Goal: Communication & Community: Participate in discussion

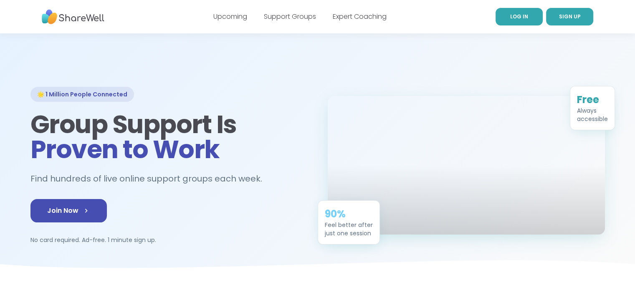
click at [512, 16] on span "LOG IN" at bounding box center [519, 16] width 18 height 7
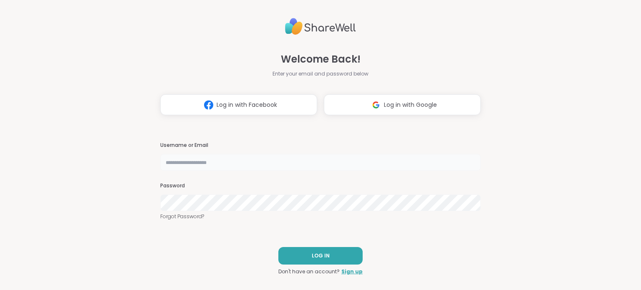
click at [216, 162] on input "text" at bounding box center [320, 162] width 321 height 17
click at [229, 162] on input "text" at bounding box center [320, 162] width 321 height 17
type input "********"
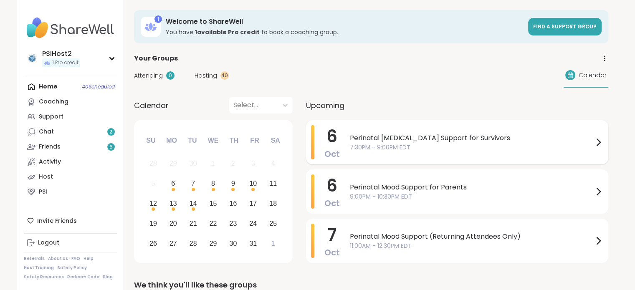
click at [491, 145] on span "7:30PM - 9:00PM EDT" at bounding box center [471, 147] width 243 height 9
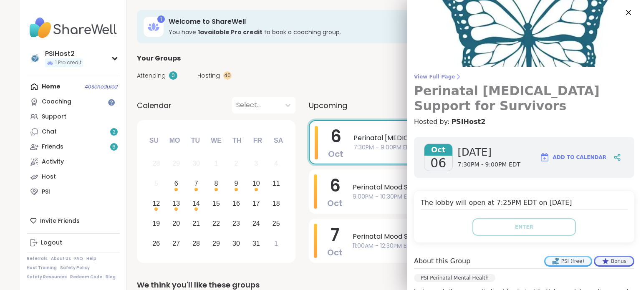
click at [437, 75] on span "View Full Page" at bounding box center [524, 76] width 220 height 7
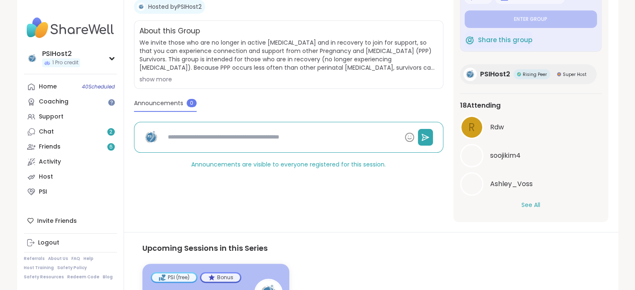
scroll to position [188, 0]
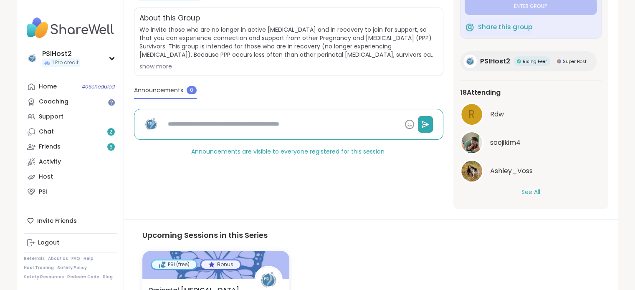
click at [521, 192] on button "See All" at bounding box center [530, 192] width 19 height 9
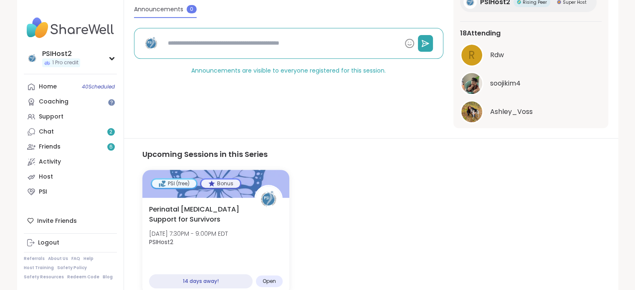
scroll to position [185, 0]
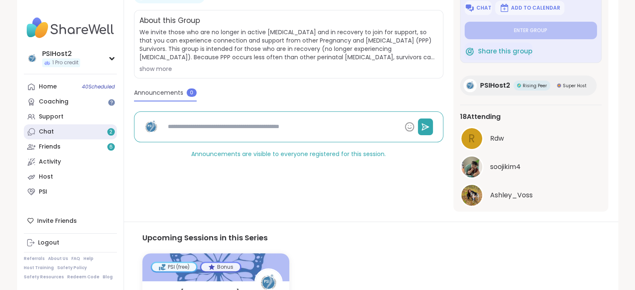
click at [70, 133] on link "Chat 2" at bounding box center [70, 131] width 93 height 15
type textarea "*"
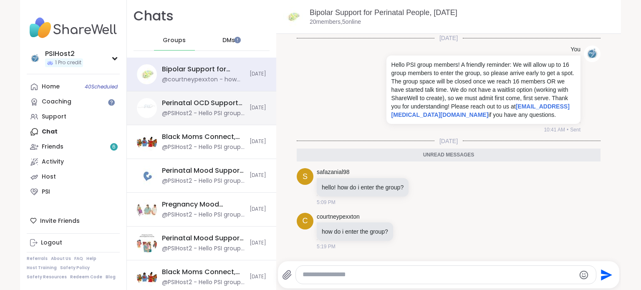
click at [200, 106] on div "Perinatal OCD Support for Moms, [DATE]" at bounding box center [203, 102] width 83 height 9
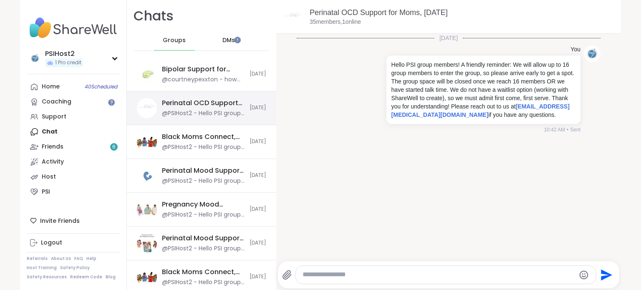
click at [200, 106] on div "Perinatal OCD Support for Moms, [DATE]" at bounding box center [203, 102] width 83 height 9
click at [80, 148] on link "Friends 6" at bounding box center [73, 146] width 93 height 15
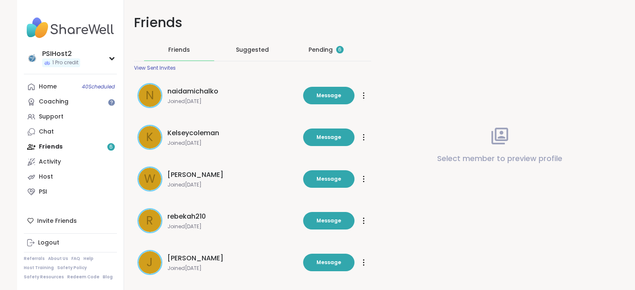
click at [307, 45] on div "Pending 6" at bounding box center [326, 50] width 70 height 22
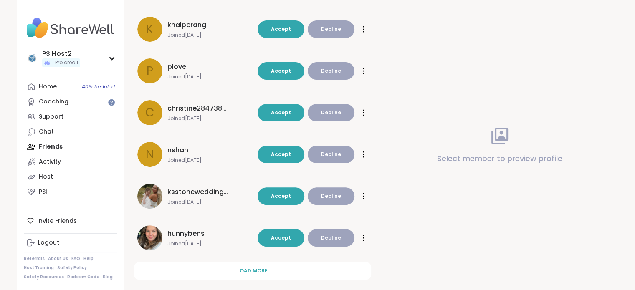
scroll to position [246, 0]
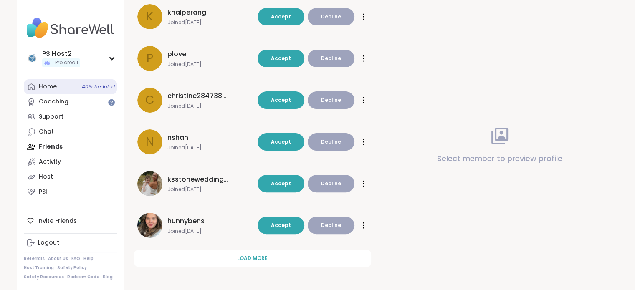
click at [58, 88] on link "Home 40 Scheduled" at bounding box center [70, 86] width 93 height 15
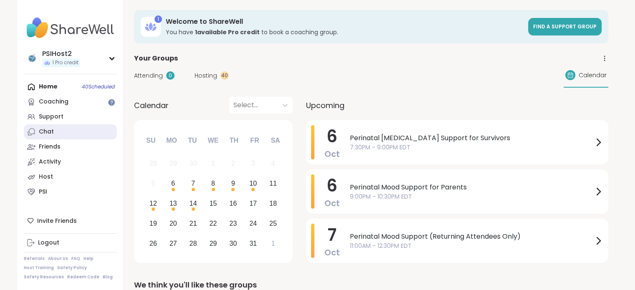
click at [63, 130] on link "Chat" at bounding box center [70, 131] width 93 height 15
